Goal: Task Accomplishment & Management: Use online tool/utility

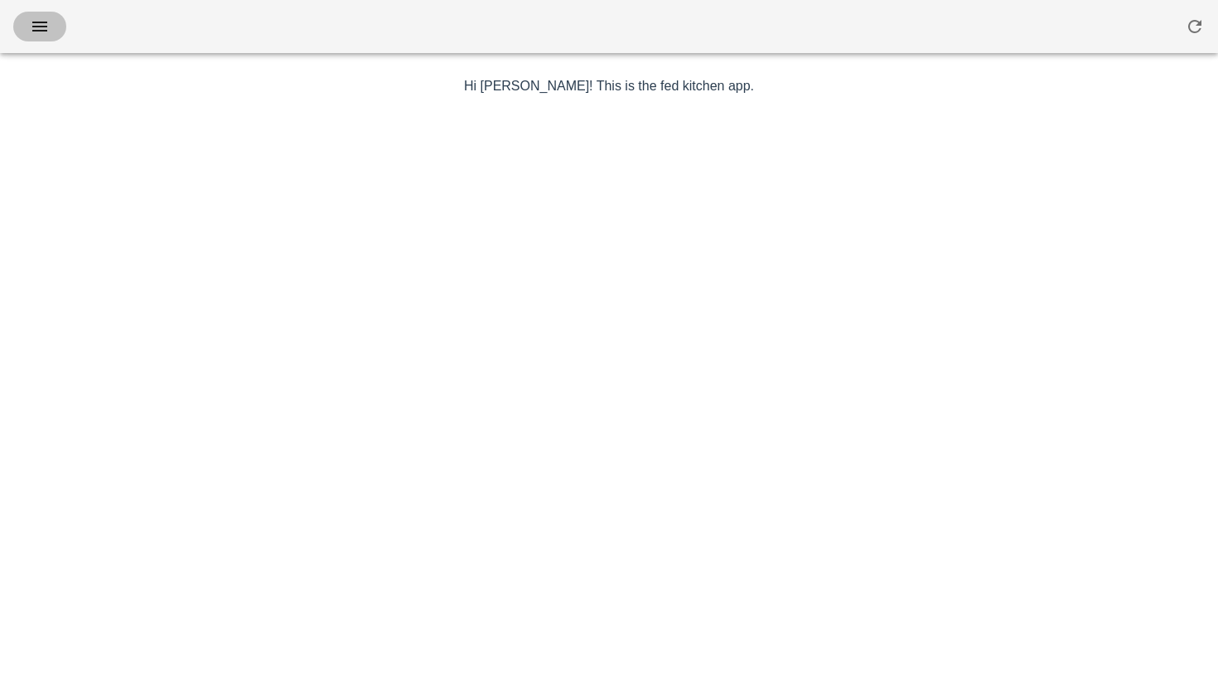
click at [47, 23] on icon "button" at bounding box center [40, 27] width 20 height 20
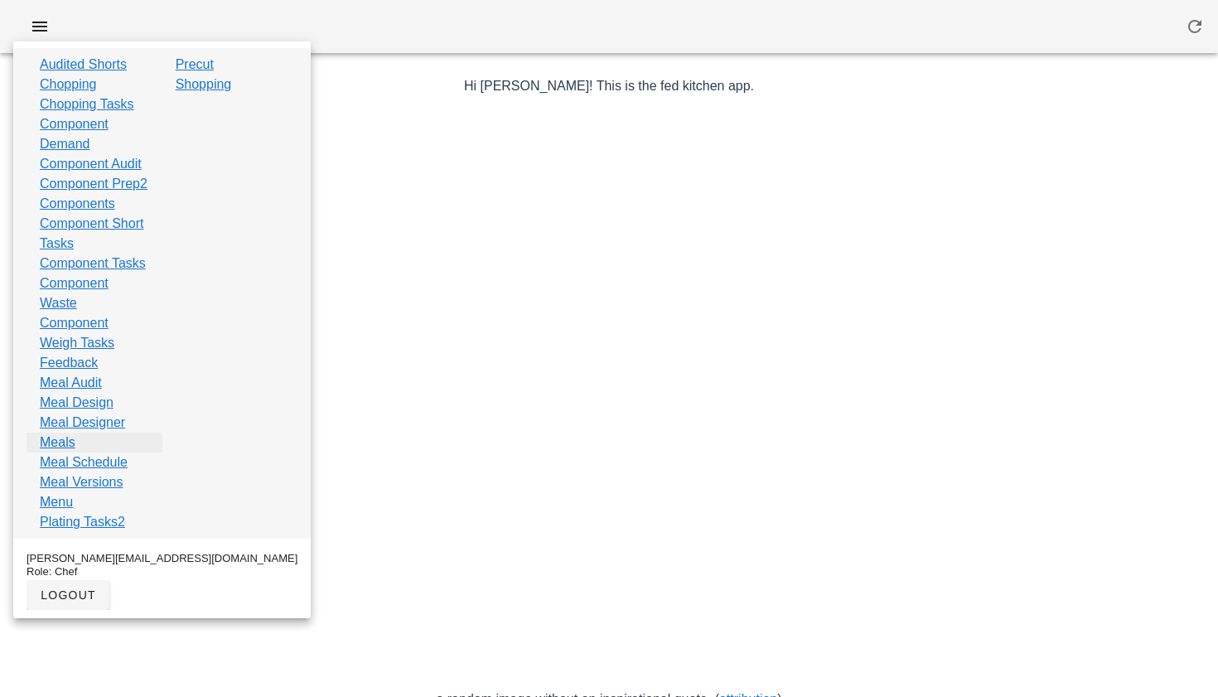
click at [67, 452] on link "Meals" at bounding box center [58, 443] width 36 height 20
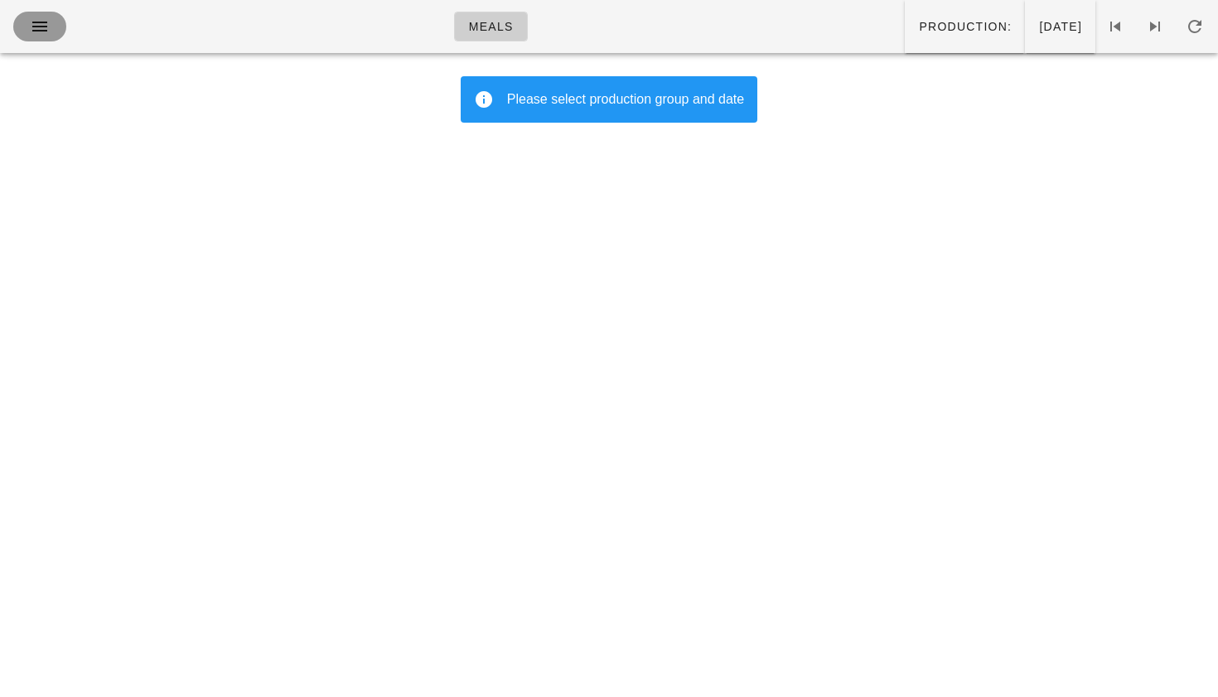
click at [50, 31] on span "button" at bounding box center [40, 27] width 27 height 20
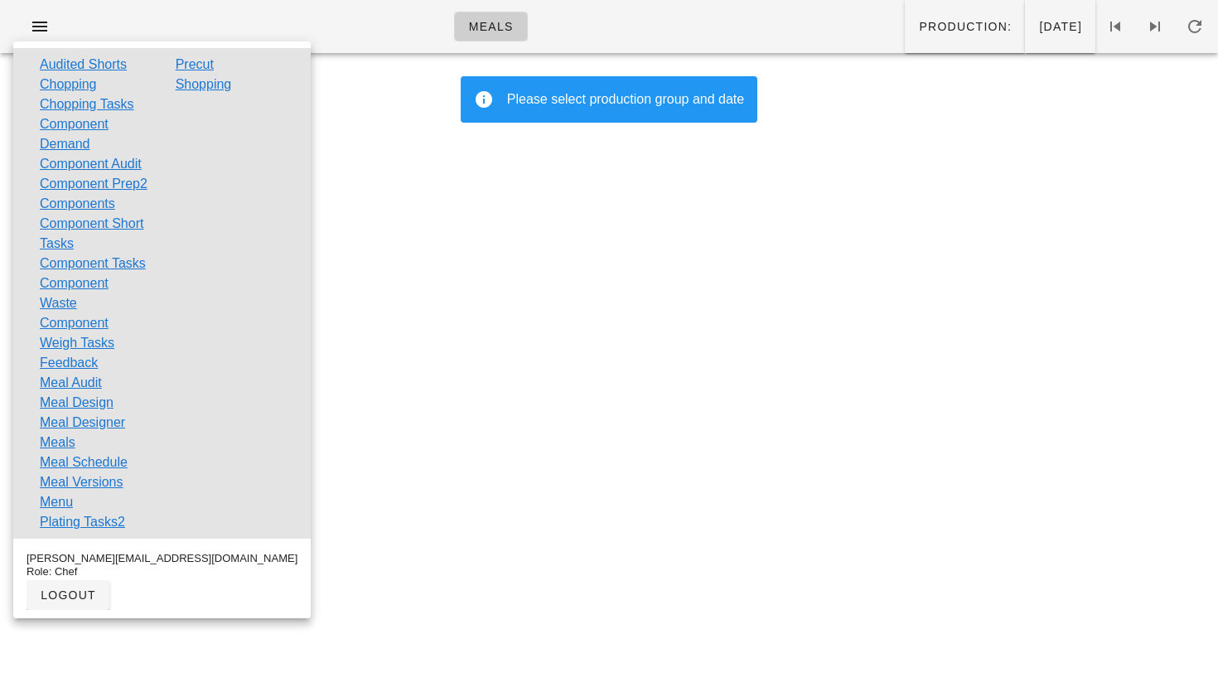
click at [425, 215] on div "Meals Production: [DATE] Please select production group and date Something unex…" at bounding box center [609, 348] width 1218 height 697
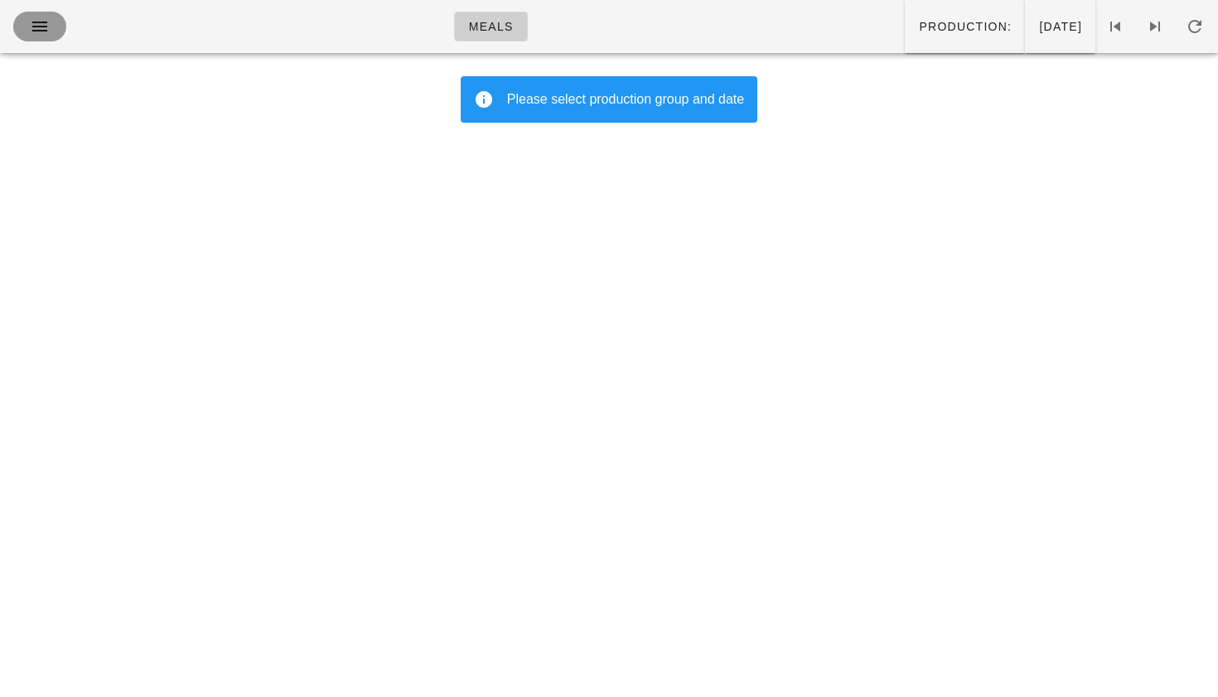
click at [45, 31] on icon "button" at bounding box center [40, 27] width 20 height 20
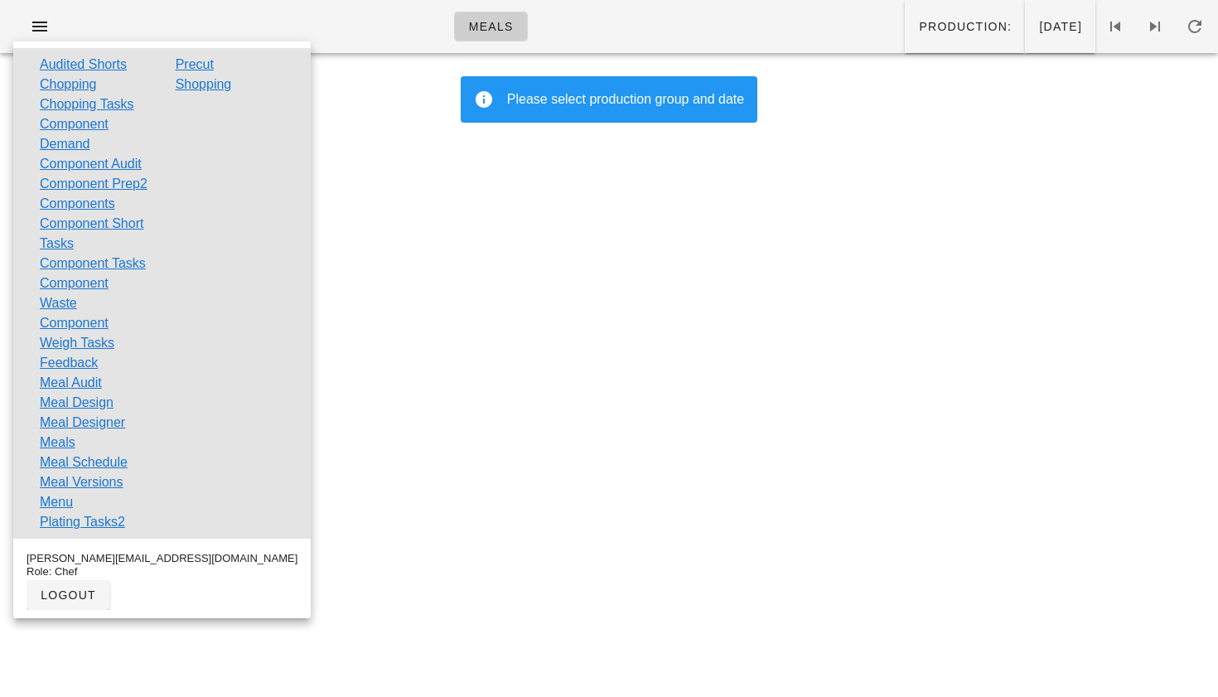
click at [583, 408] on div "Meals Production: [DATE] Please select production group and date Something unex…" at bounding box center [609, 348] width 1218 height 697
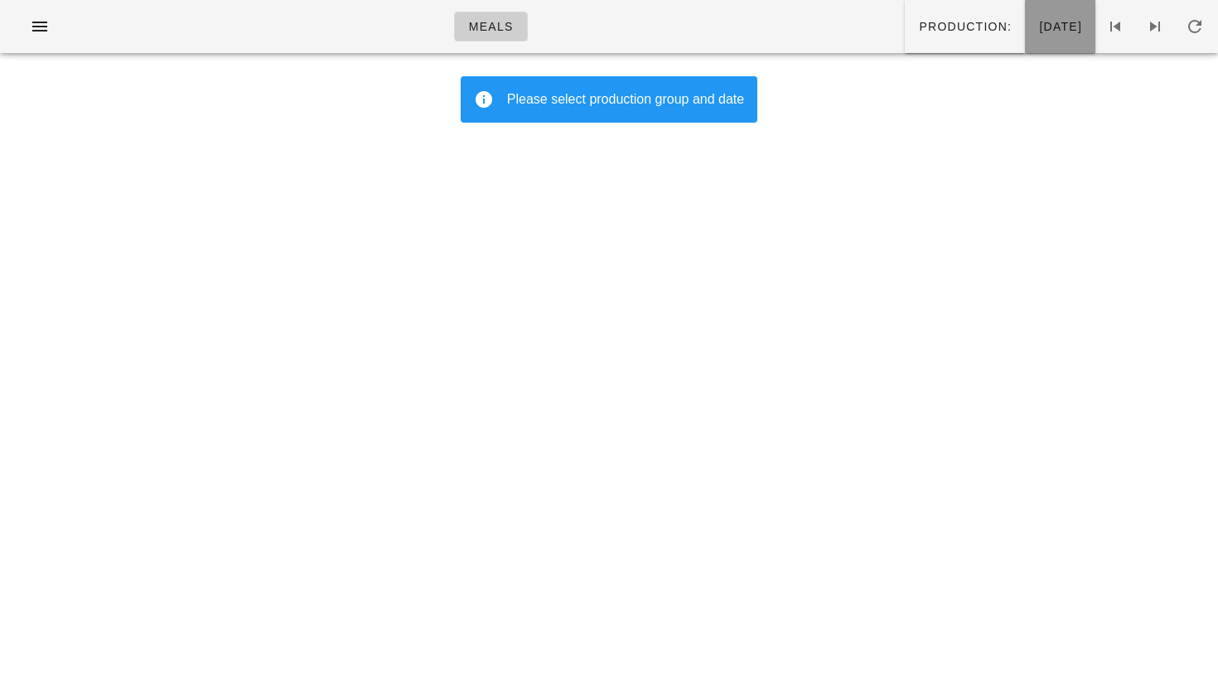
click at [1058, 46] on button "[DATE]" at bounding box center [1060, 26] width 70 height 53
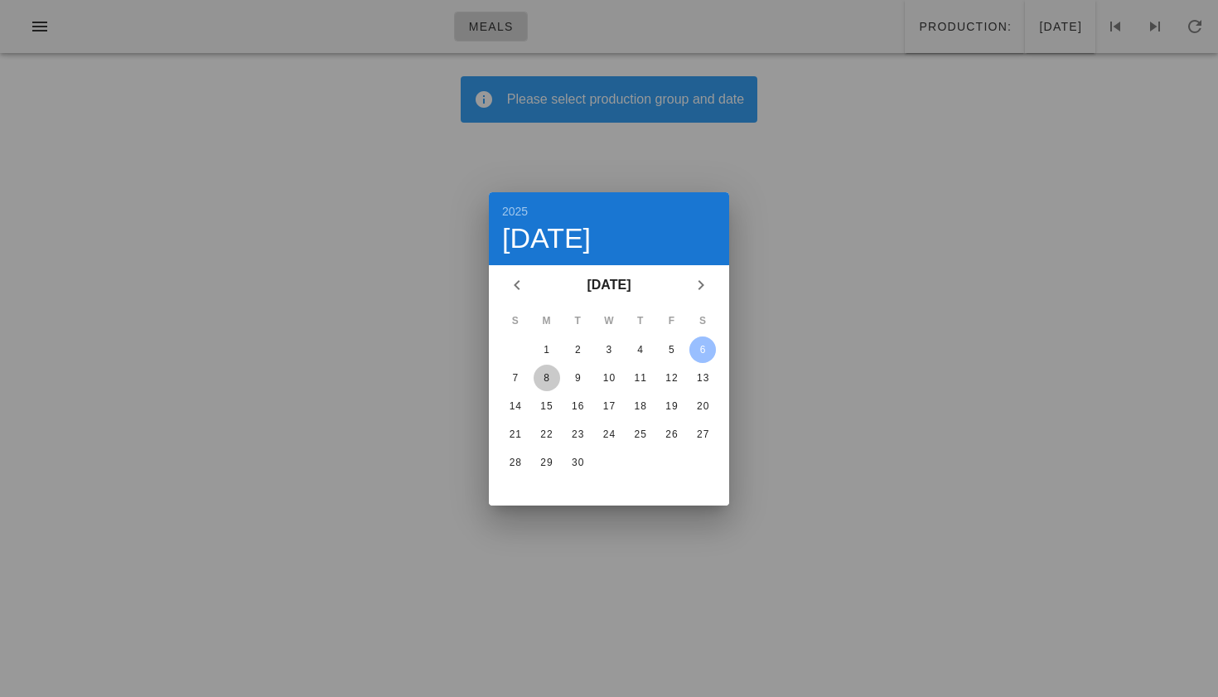
click at [553, 373] on div "8" at bounding box center [547, 378] width 27 height 12
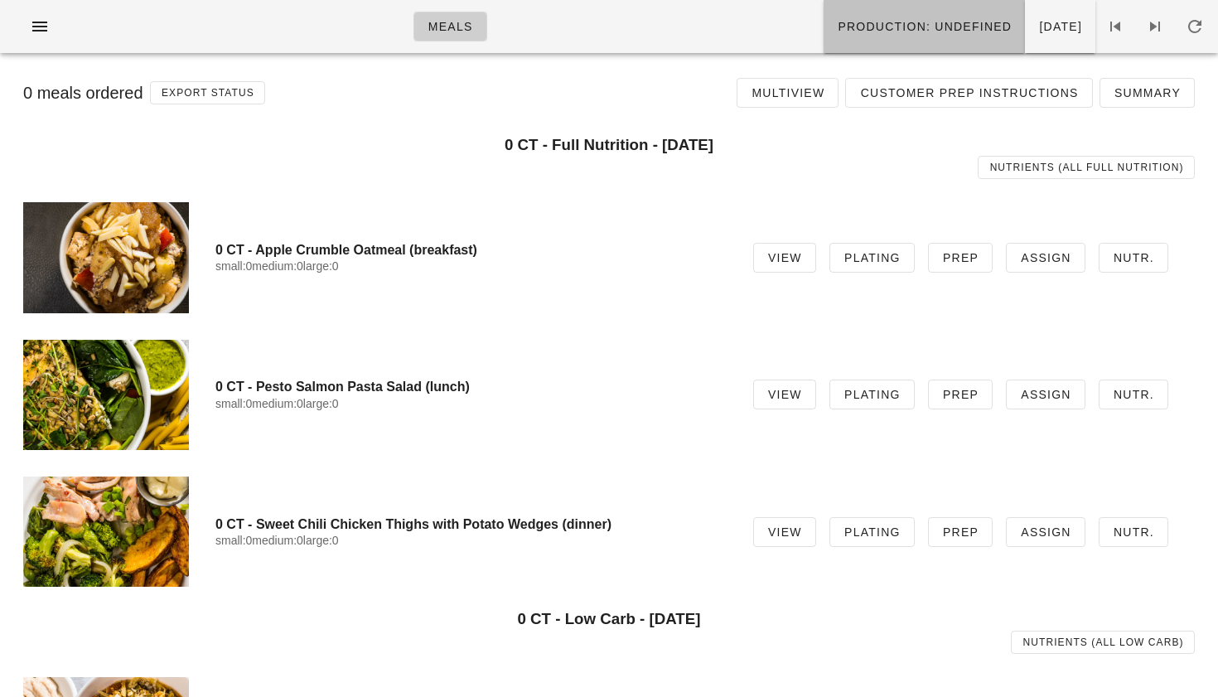
click at [853, 48] on button "Production: undefined" at bounding box center [924, 26] width 201 height 53
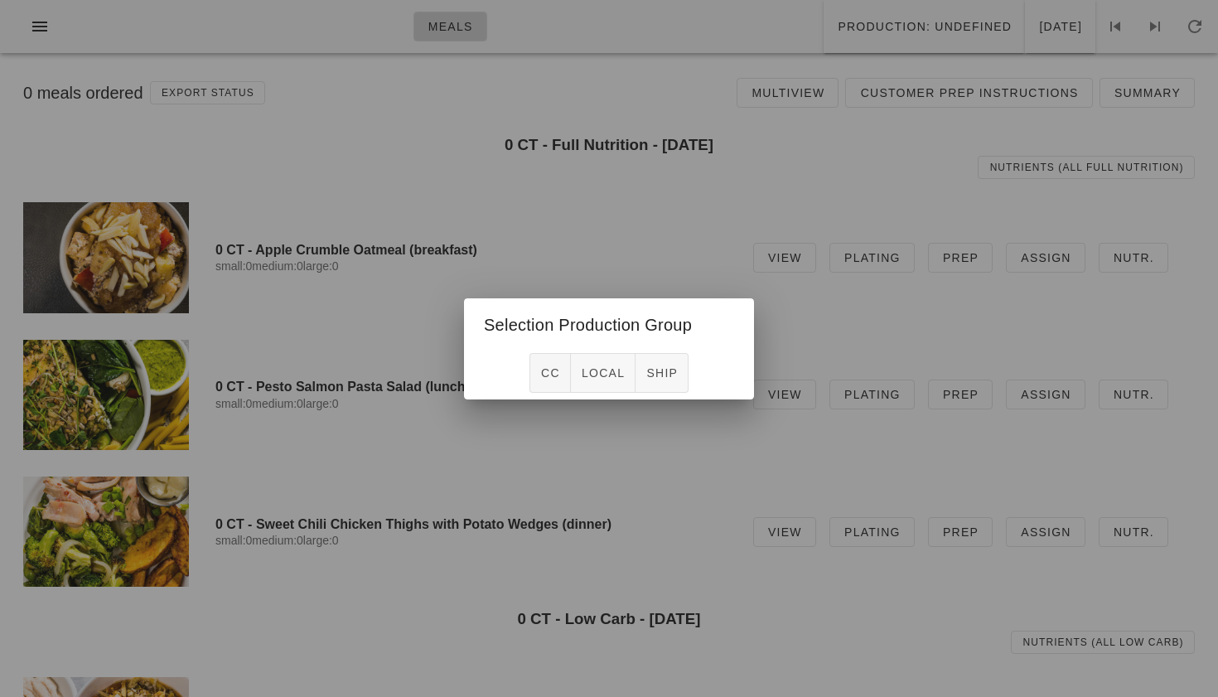
click at [676, 250] on div at bounding box center [609, 348] width 1218 height 697
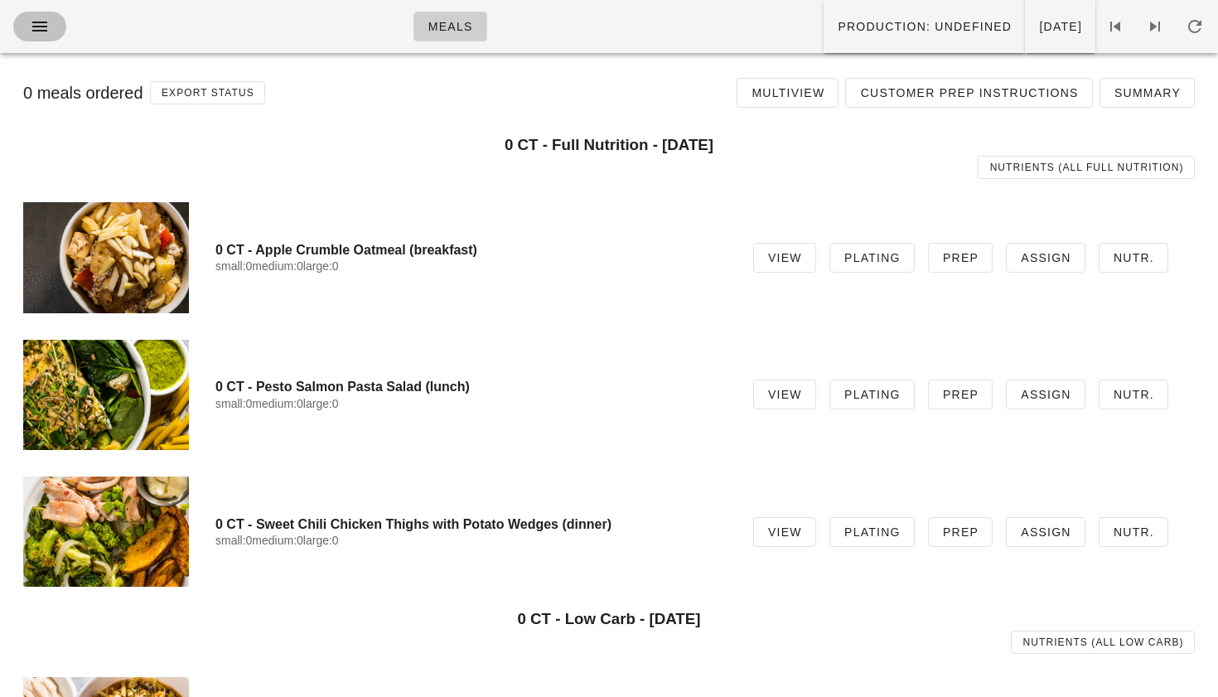
click at [46, 19] on icon "button" at bounding box center [40, 27] width 20 height 20
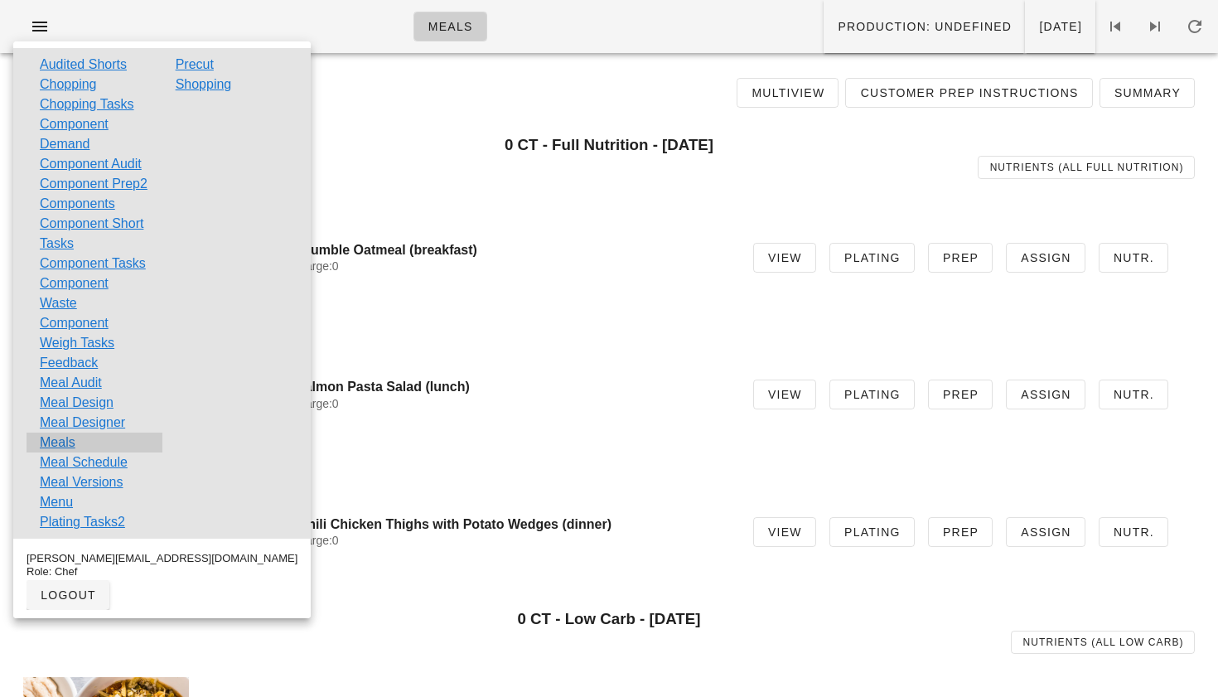
click at [89, 452] on div "Meals" at bounding box center [95, 443] width 136 height 20
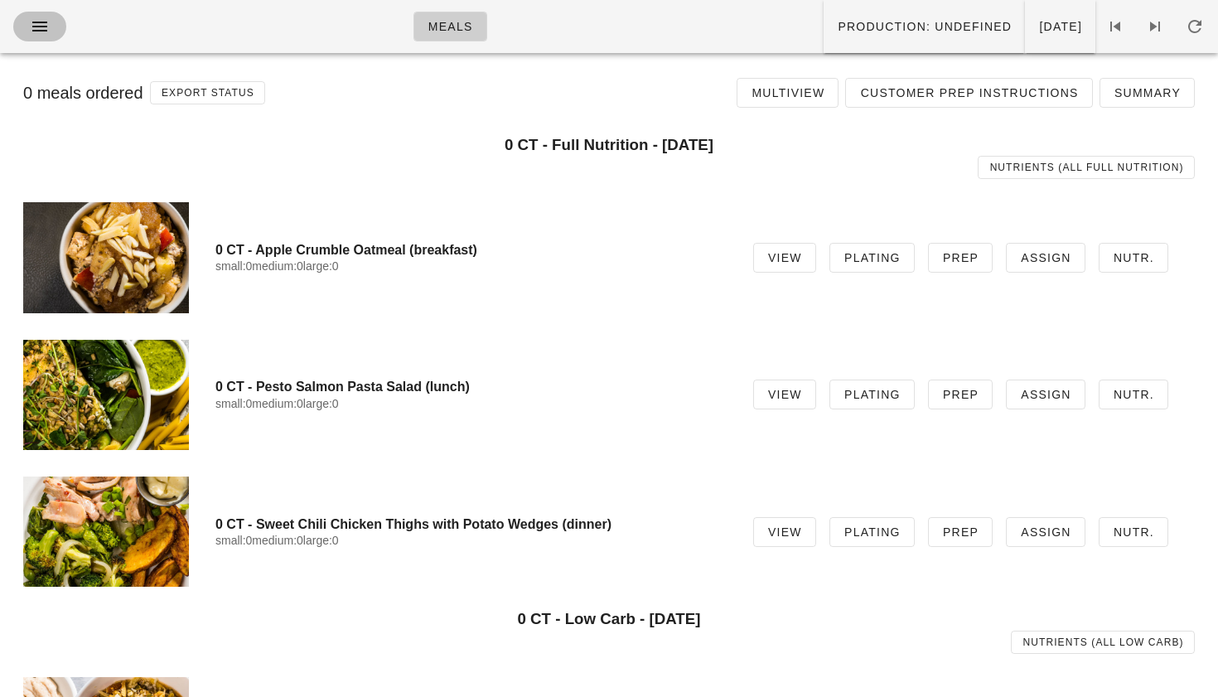
click at [37, 15] on button "button" at bounding box center [39, 27] width 53 height 30
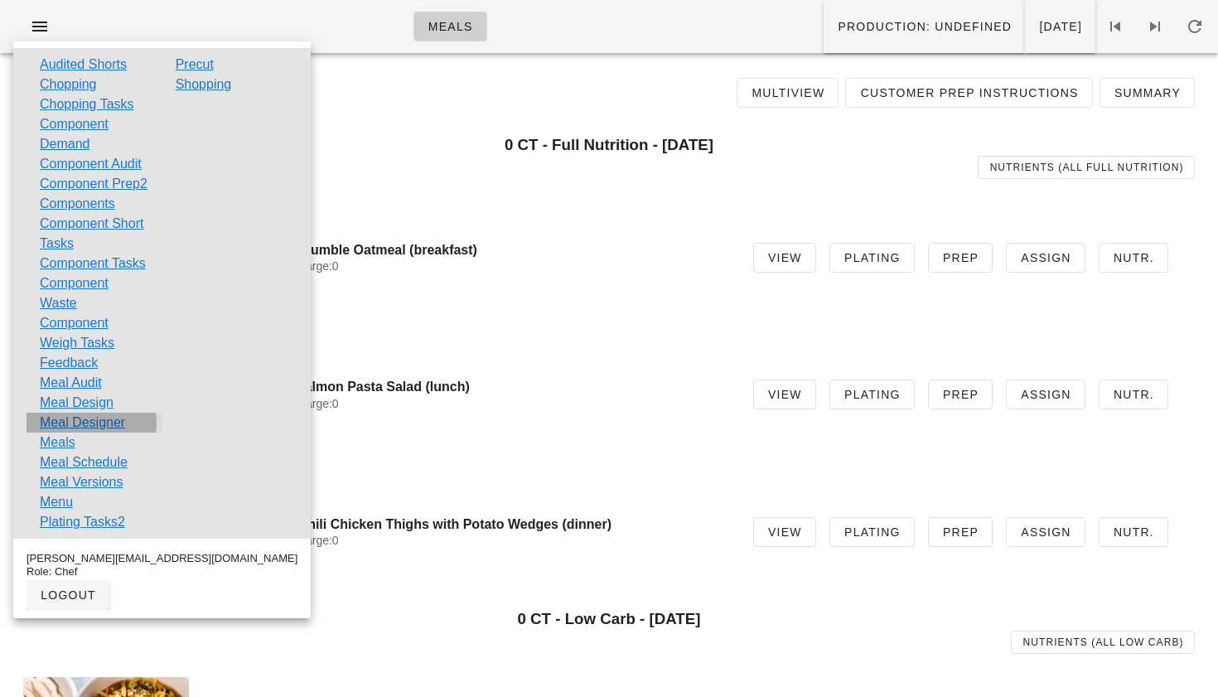
click at [84, 433] on link "Meal Designer" at bounding box center [82, 423] width 85 height 20
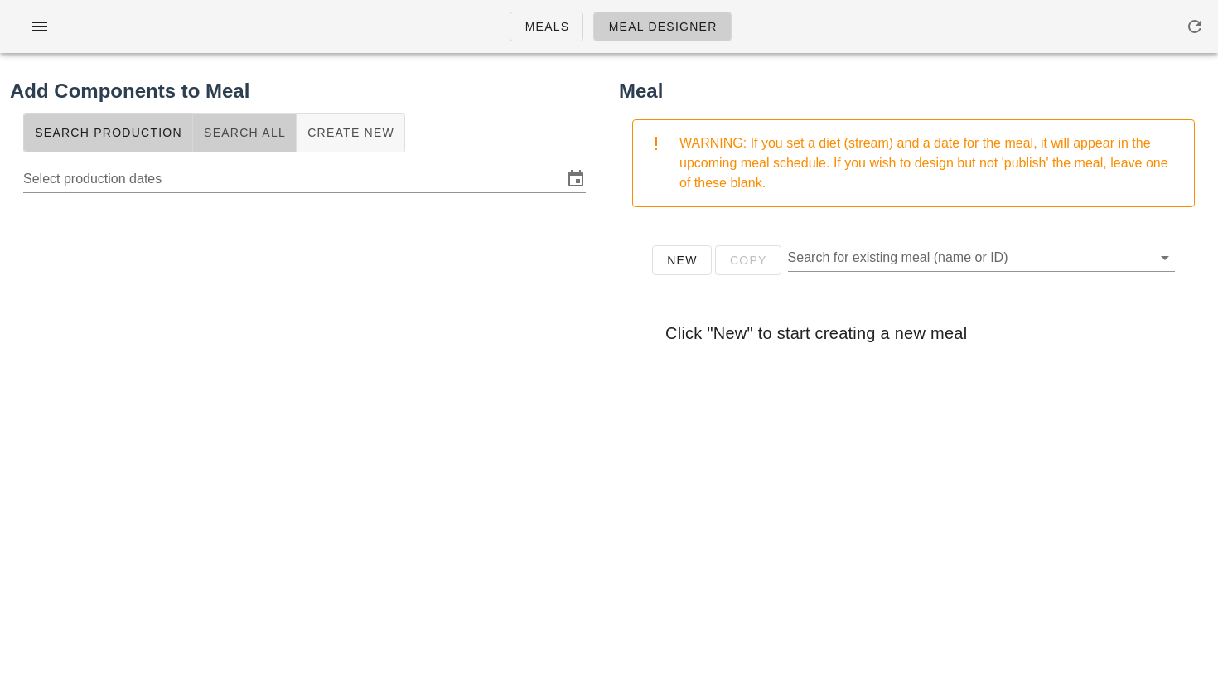
click at [240, 131] on span "Search All" at bounding box center [244, 132] width 83 height 13
